Goal: Find specific page/section: Find specific page/section

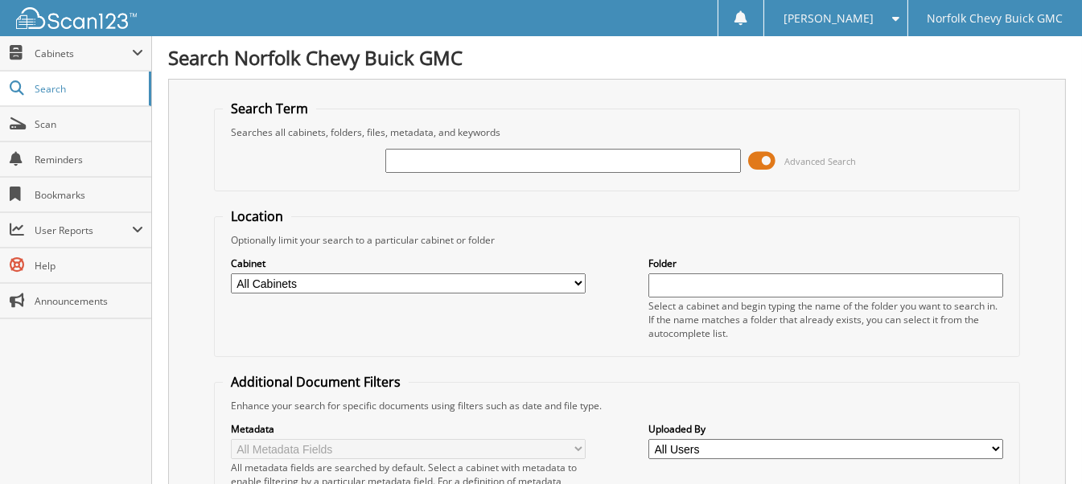
click at [475, 159] on input "text" at bounding box center [562, 161] width 355 height 24
type input "[US_VEHICLE_IDENTIFICATION_NUMBER]"
drag, startPoint x: 553, startPoint y: 161, endPoint x: 116, endPoint y: 158, distance: 436.7
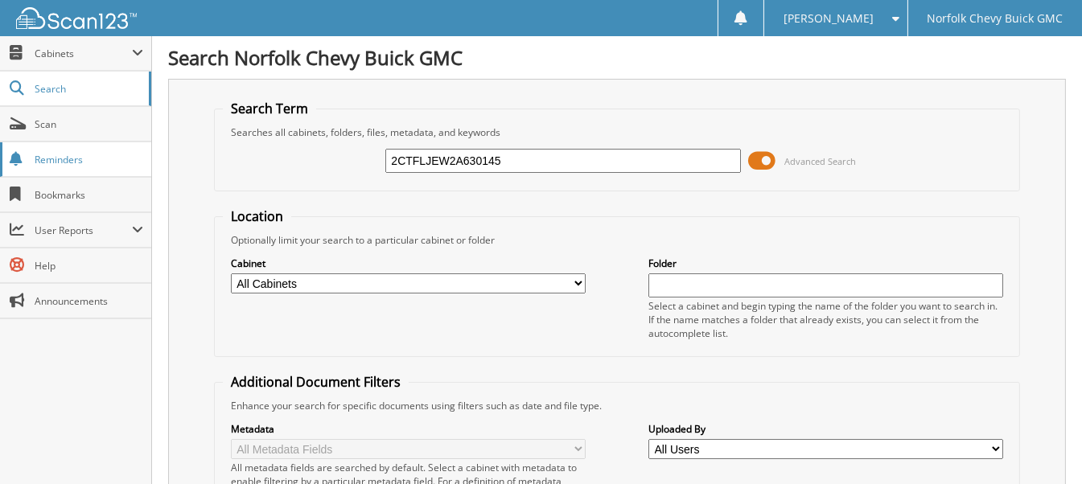
type input "[US_VEHICLE_IDENTIFICATION_NUMBER]"
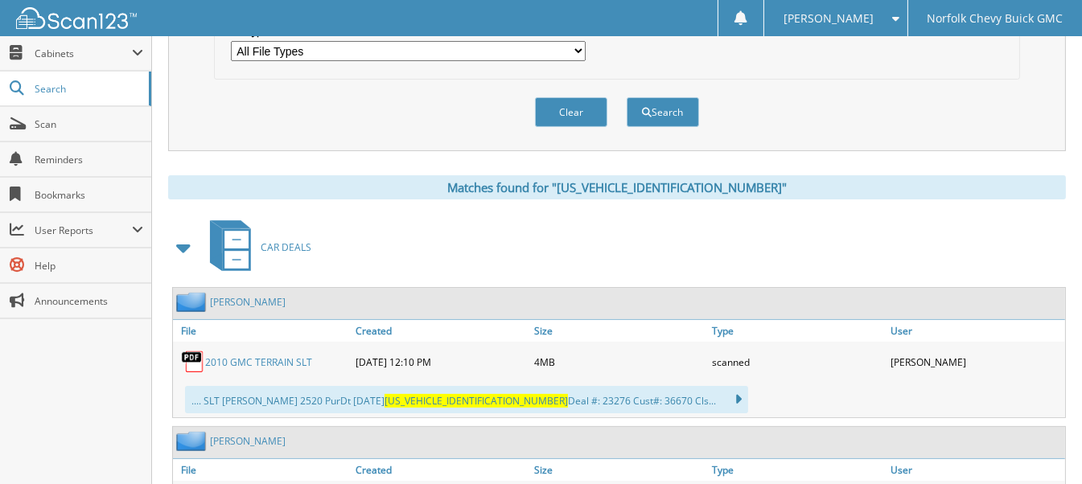
scroll to position [563, 0]
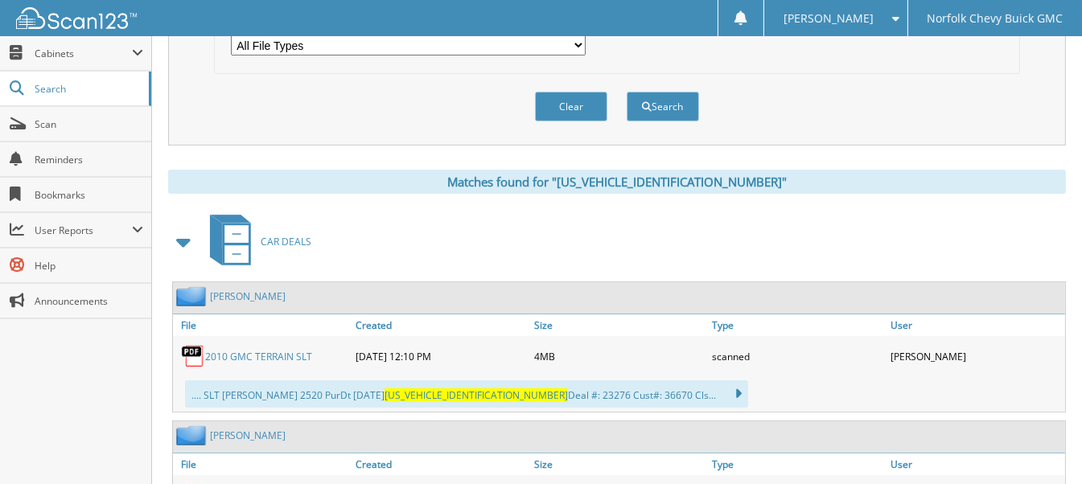
drag, startPoint x: 249, startPoint y: 281, endPoint x: 549, endPoint y: 274, distance: 300.1
click at [549, 282] on div "[PERSON_NAME]" at bounding box center [619, 297] width 892 height 31
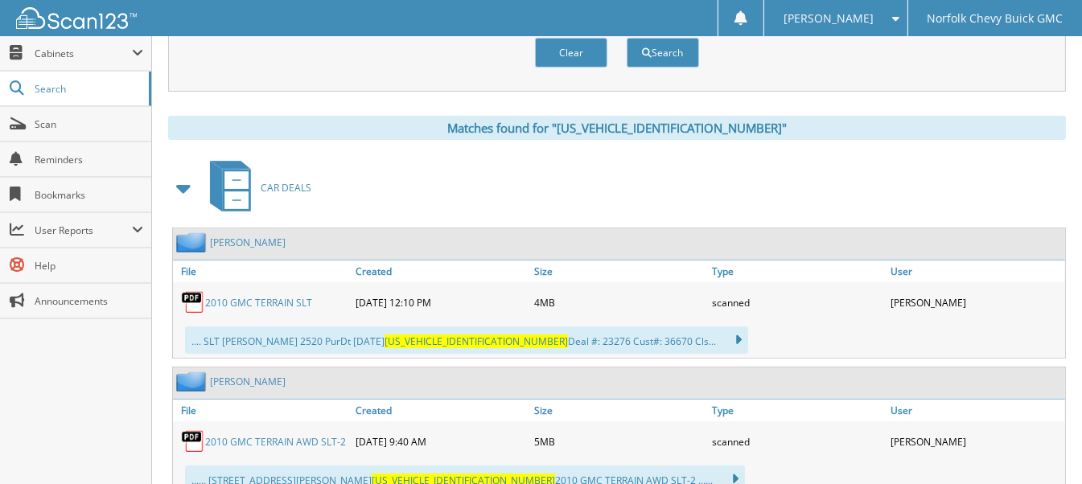
scroll to position [643, 0]
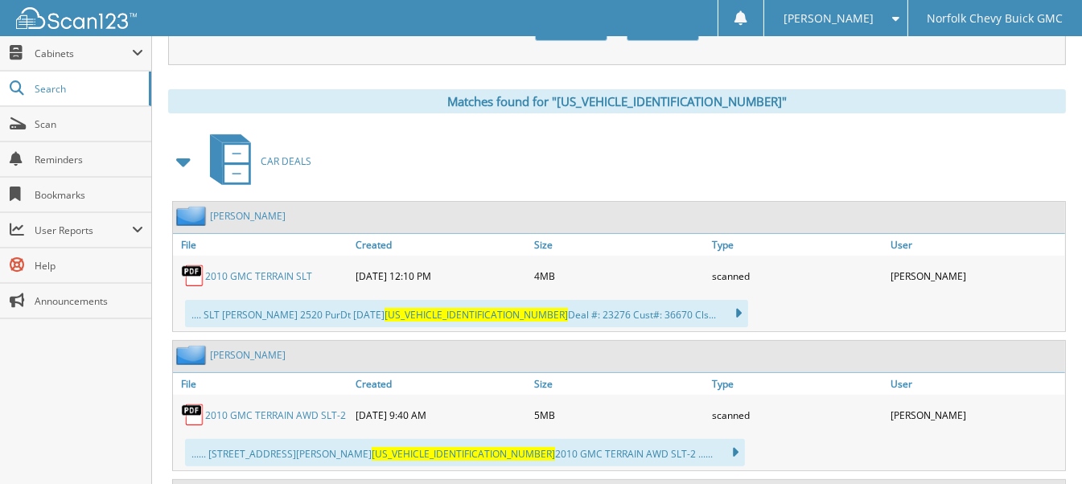
click at [277, 269] on link "2010 GMC TERRAIN SLT" at bounding box center [258, 276] width 107 height 14
click at [274, 269] on link "2010 GMC TERRAIN SLT" at bounding box center [258, 276] width 107 height 14
click at [273, 269] on link "2010 GMC TERRAIN SLT" at bounding box center [258, 276] width 107 height 14
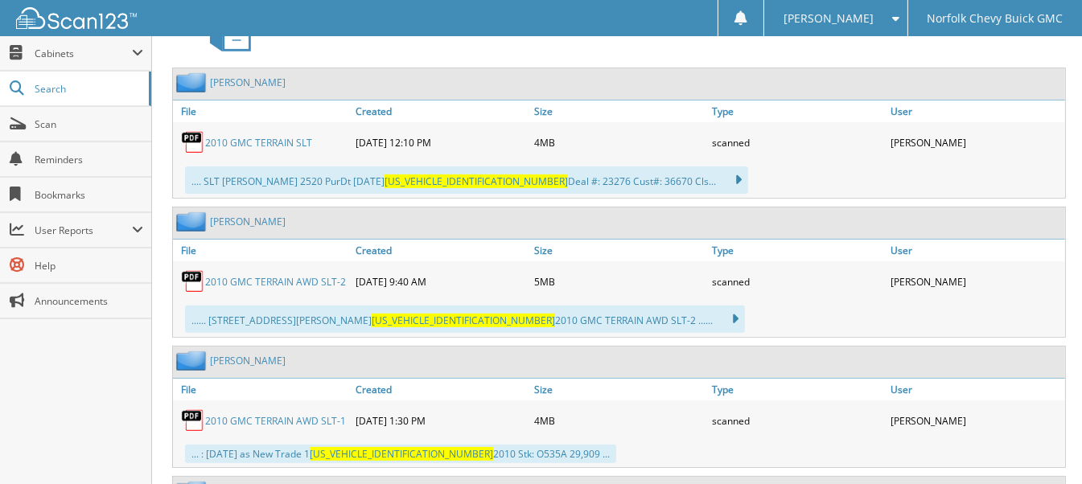
scroll to position [804, 0]
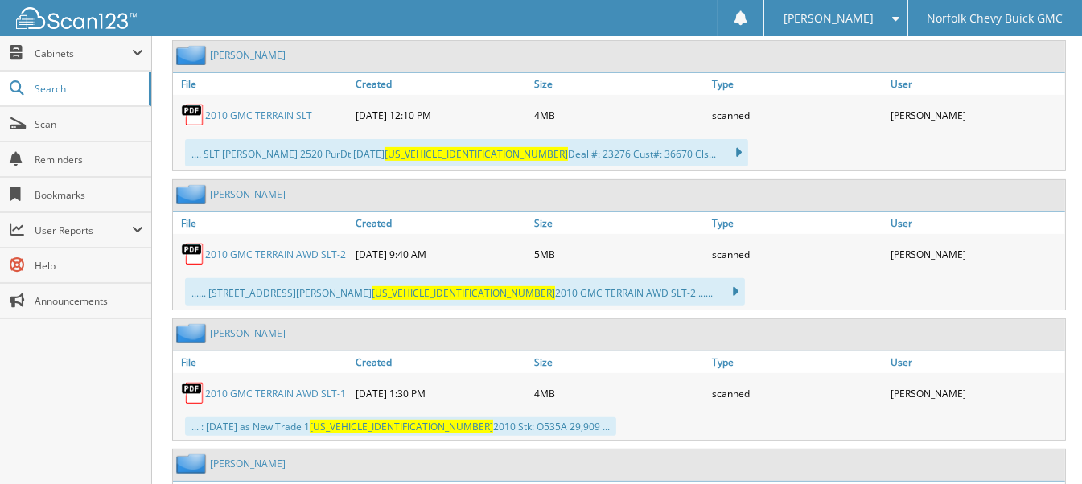
click at [296, 387] on link "2010 GMC TERRAIN AWD SLT-1" at bounding box center [275, 394] width 141 height 14
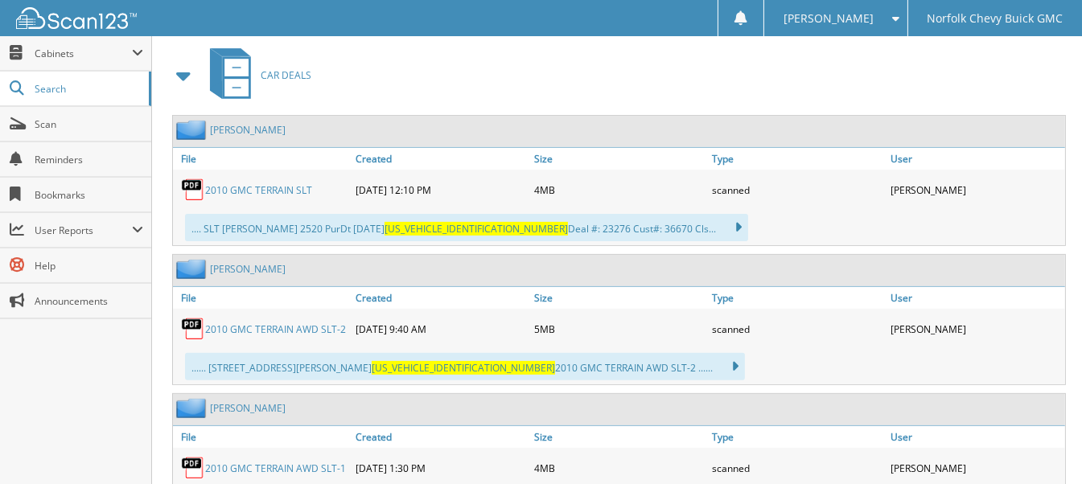
scroll to position [723, 0]
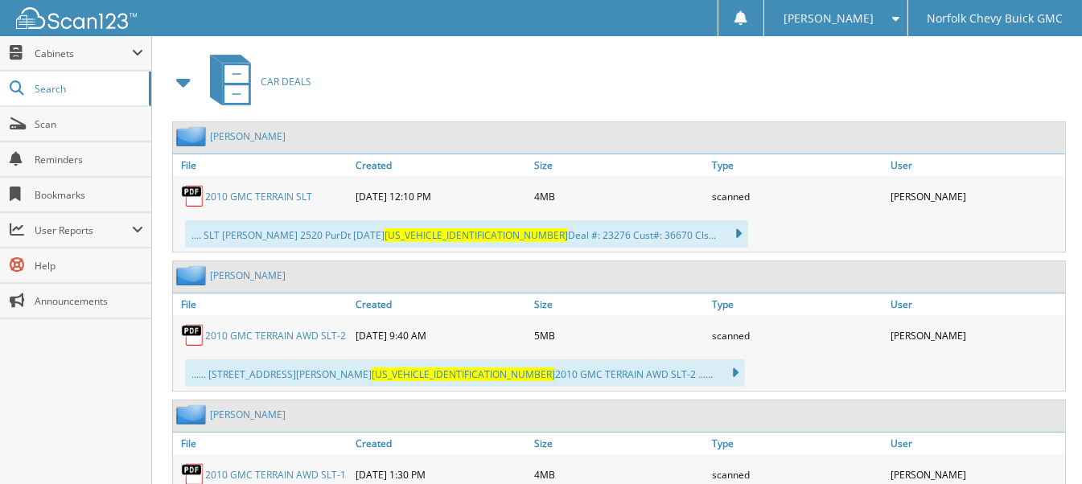
click at [300, 329] on link "2010 GMC TERRAIN AWD SLT-2" at bounding box center [275, 336] width 141 height 14
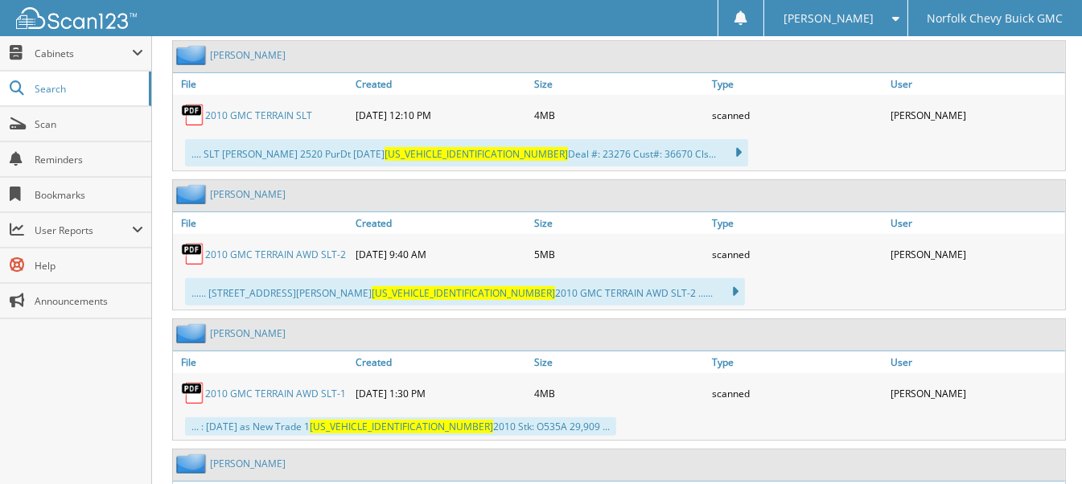
click at [266, 248] on link "2010 GMC TERRAIN AWD SLT-2" at bounding box center [275, 255] width 141 height 14
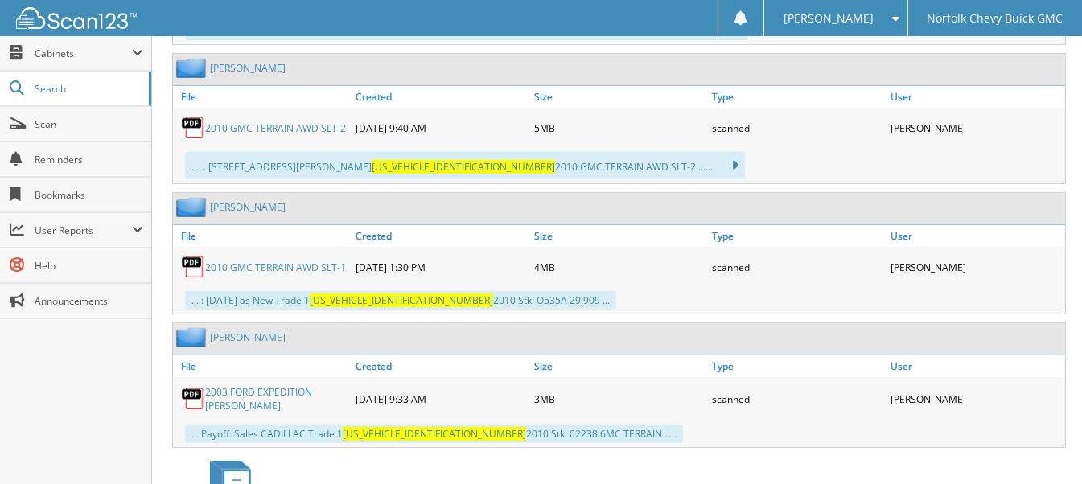
scroll to position [965, 0]
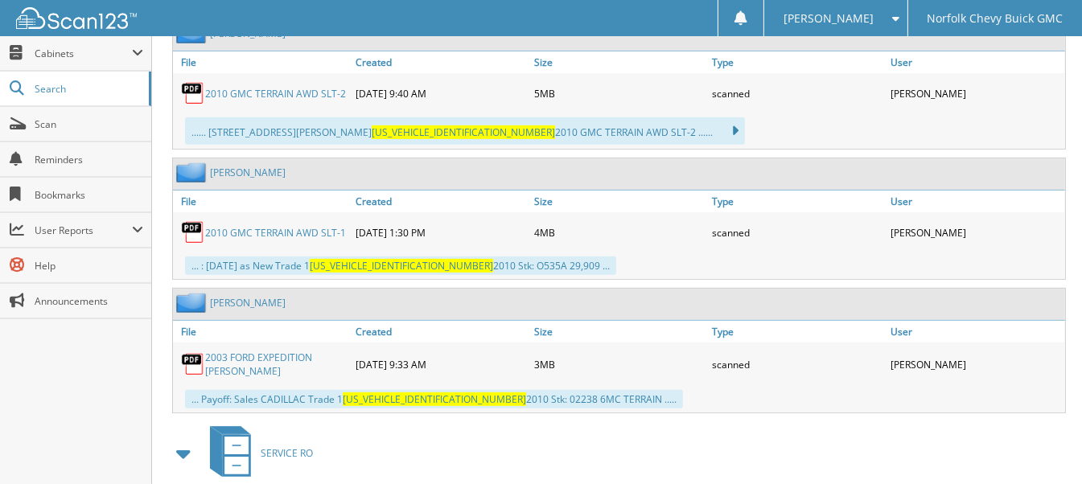
click at [296, 351] on link "2003 FORD EXPEDITION [PERSON_NAME]" at bounding box center [276, 364] width 142 height 27
click at [298, 226] on link "2010 GMC TERRAIN AWD SLT-1" at bounding box center [275, 233] width 141 height 14
click at [274, 226] on link "2010 GMC TERRAIN AWD SLT-1" at bounding box center [275, 233] width 141 height 14
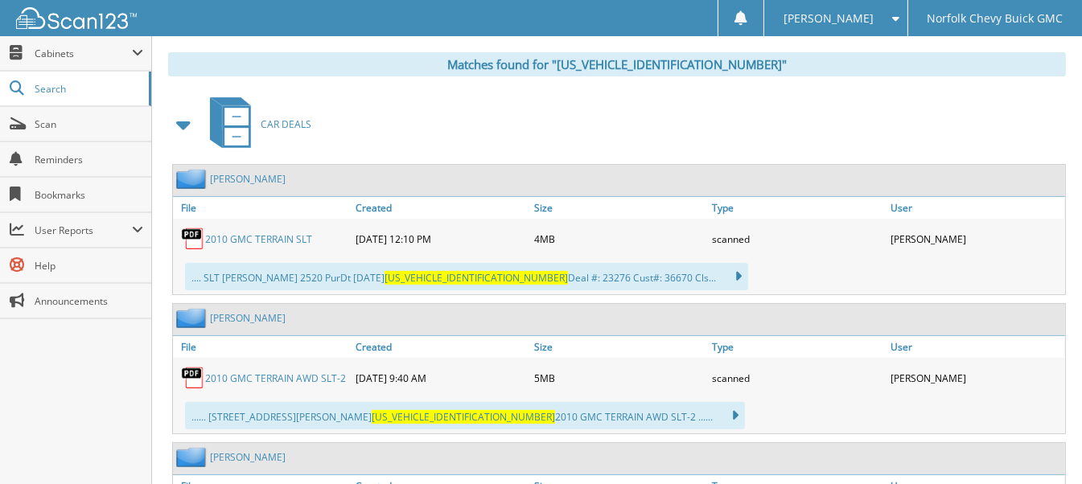
scroll to position [618, 0]
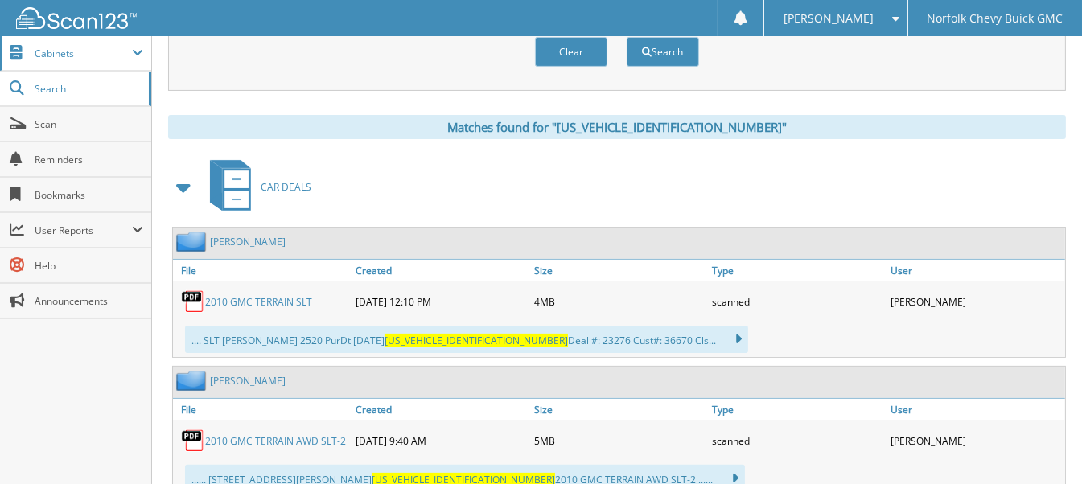
click at [105, 60] on span "Cabinets" at bounding box center [75, 53] width 151 height 35
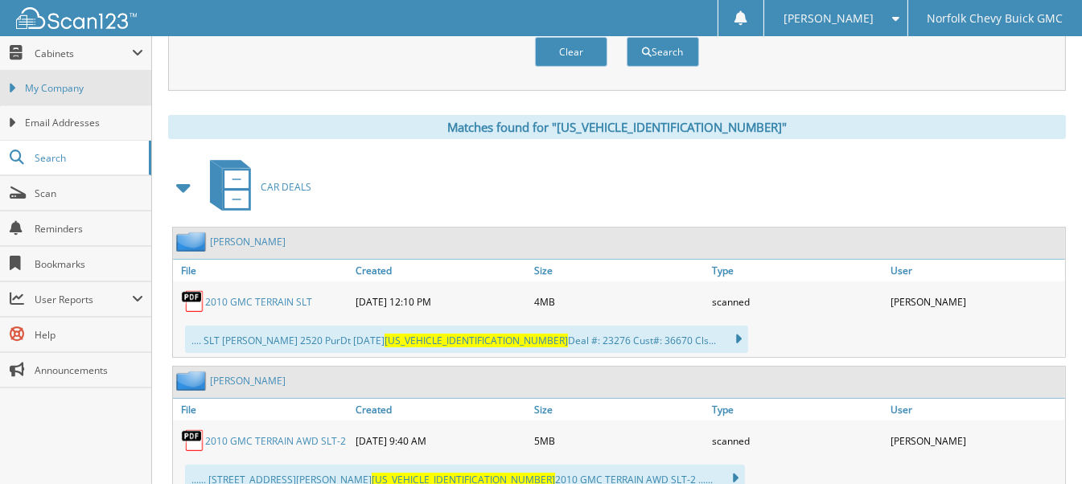
click at [70, 89] on span "My Company" at bounding box center [84, 88] width 118 height 14
